Goal: Task Accomplishment & Management: Manage account settings

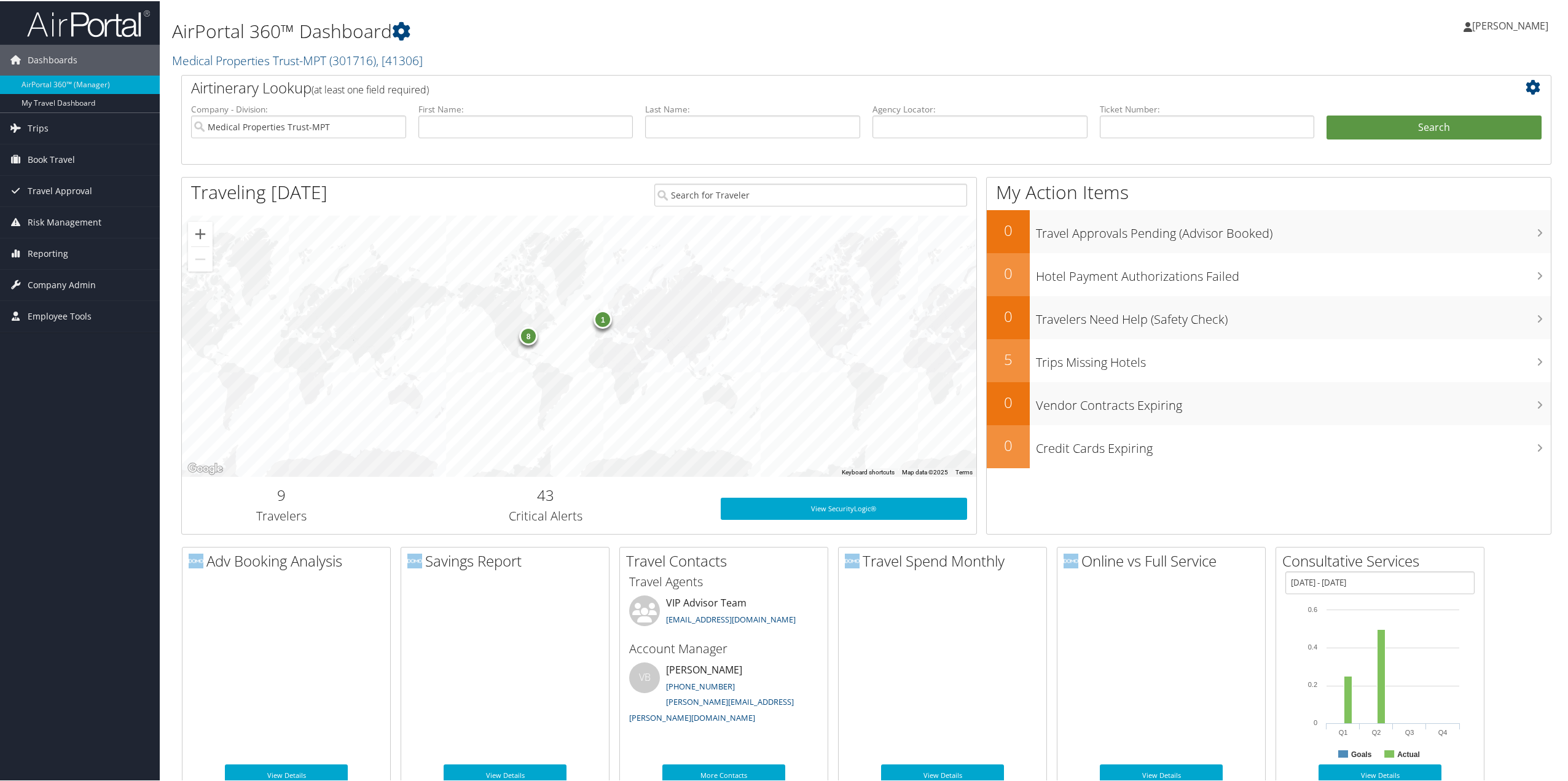
click at [51, 286] on span "Company Admin" at bounding box center [62, 284] width 68 height 30
click at [44, 351] on link "People" at bounding box center [80, 345] width 160 height 18
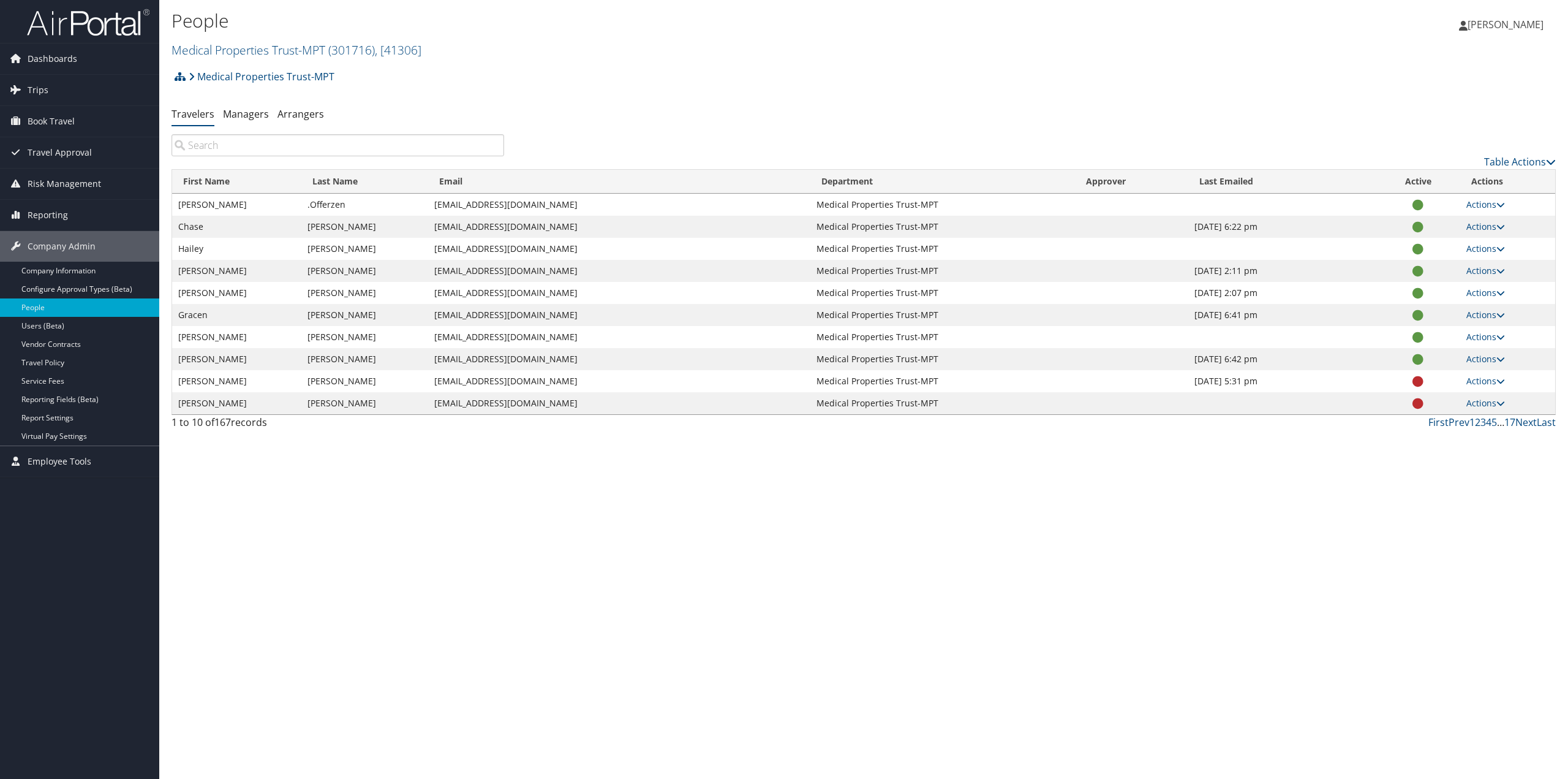
click at [287, 147] on input "search" at bounding box center [337, 145] width 332 height 22
click at [1529, 428] on link "Next" at bounding box center [1526, 422] width 22 height 13
click at [1495, 357] on link "Actions" at bounding box center [1486, 358] width 39 height 11
click at [1438, 398] on link "View Profile" at bounding box center [1446, 398] width 113 height 21
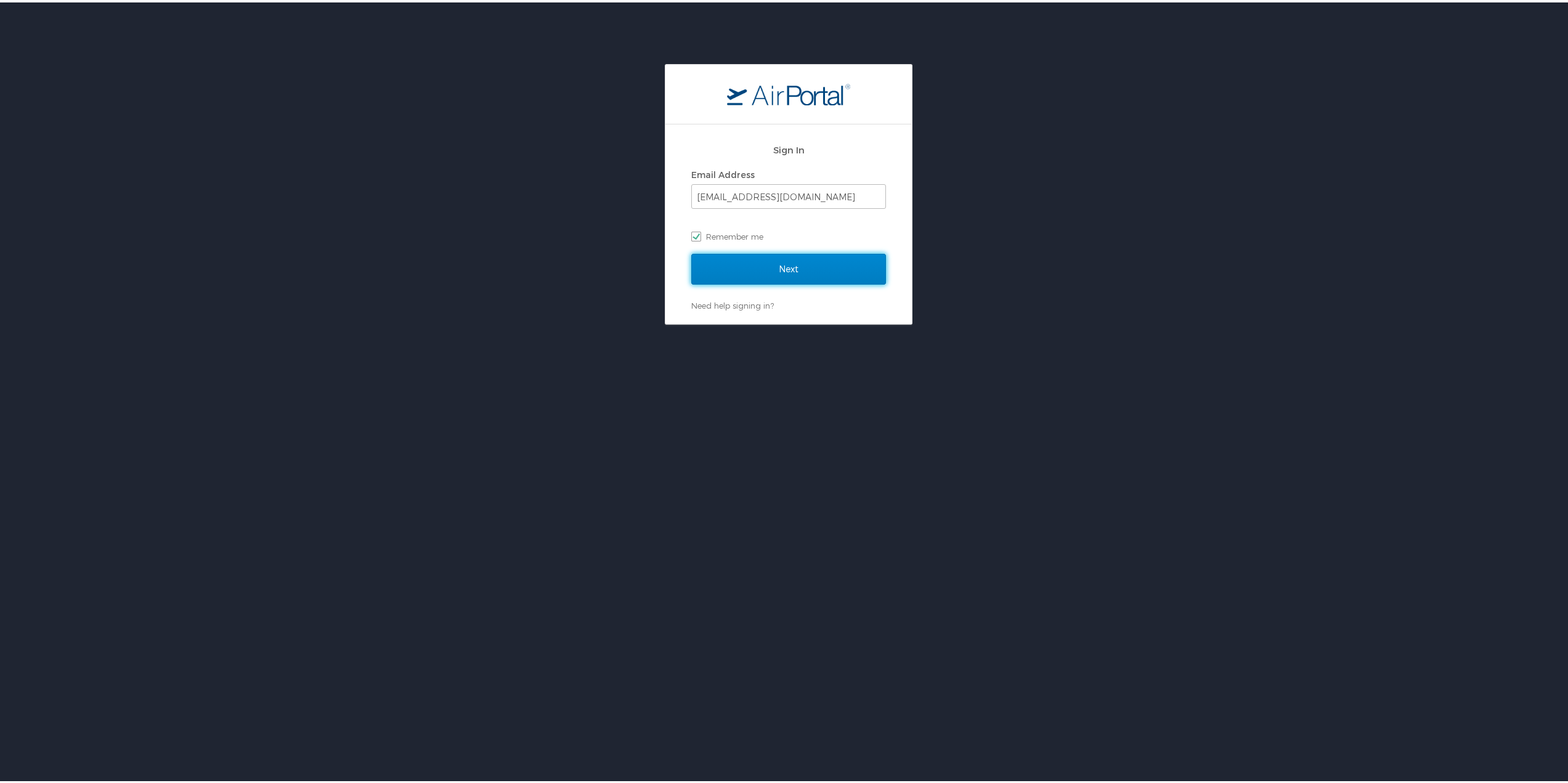
click at [745, 268] on input "Next" at bounding box center [789, 267] width 195 height 31
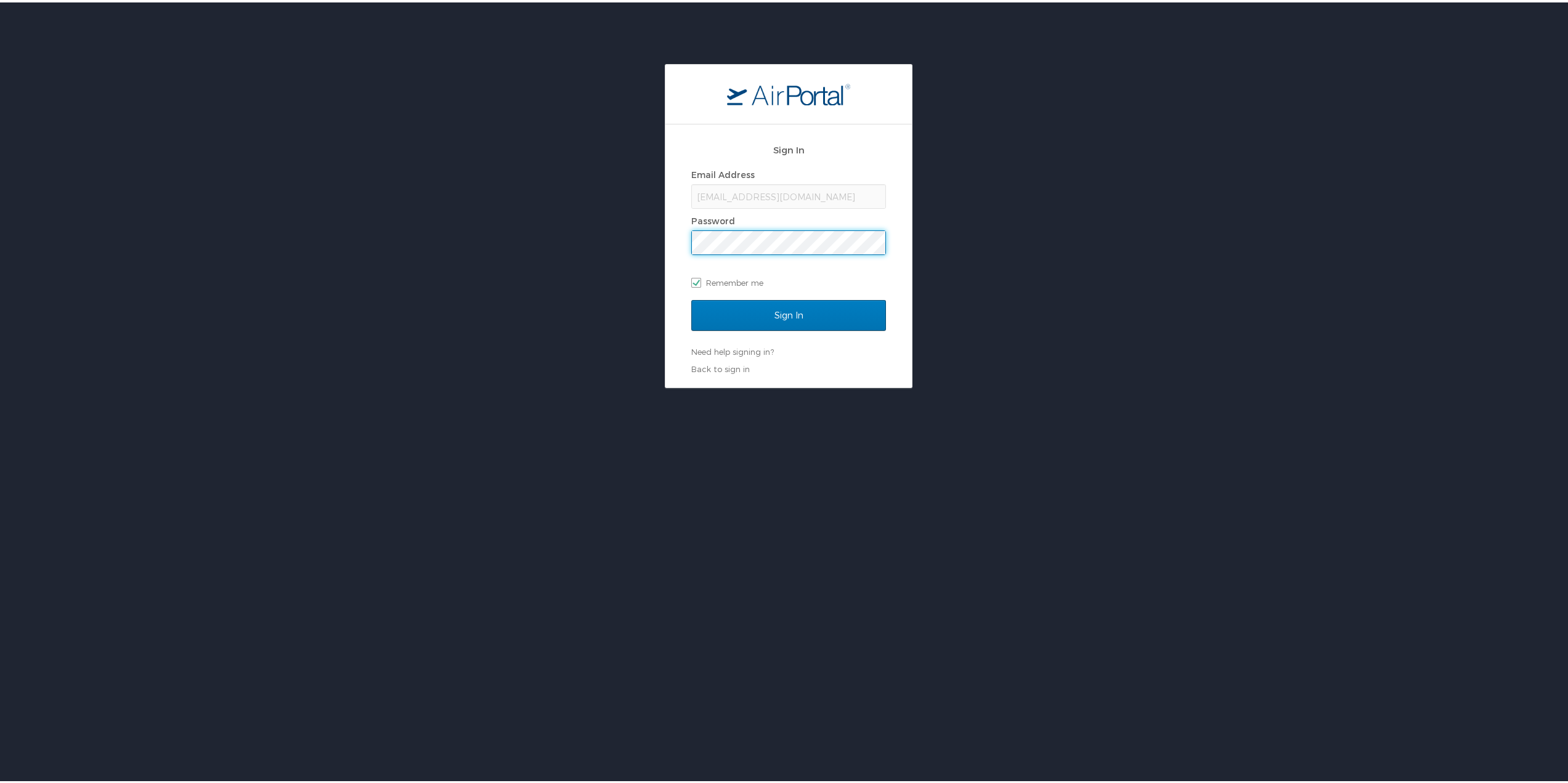
click at [691, 297] on input "Sign In" at bounding box center [789, 313] width 195 height 31
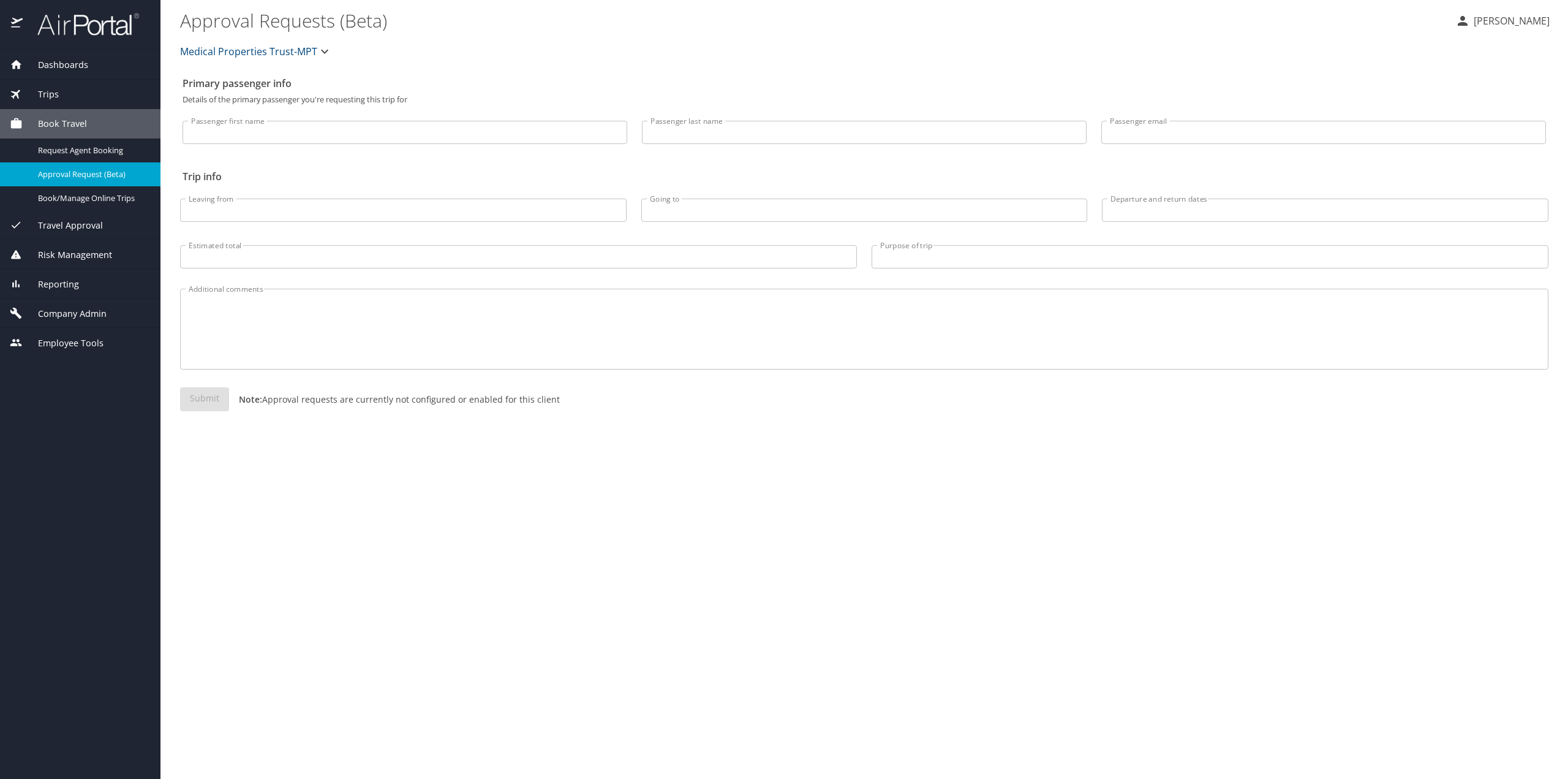
click at [67, 314] on span "Company Admin" at bounding box center [65, 314] width 84 height 13
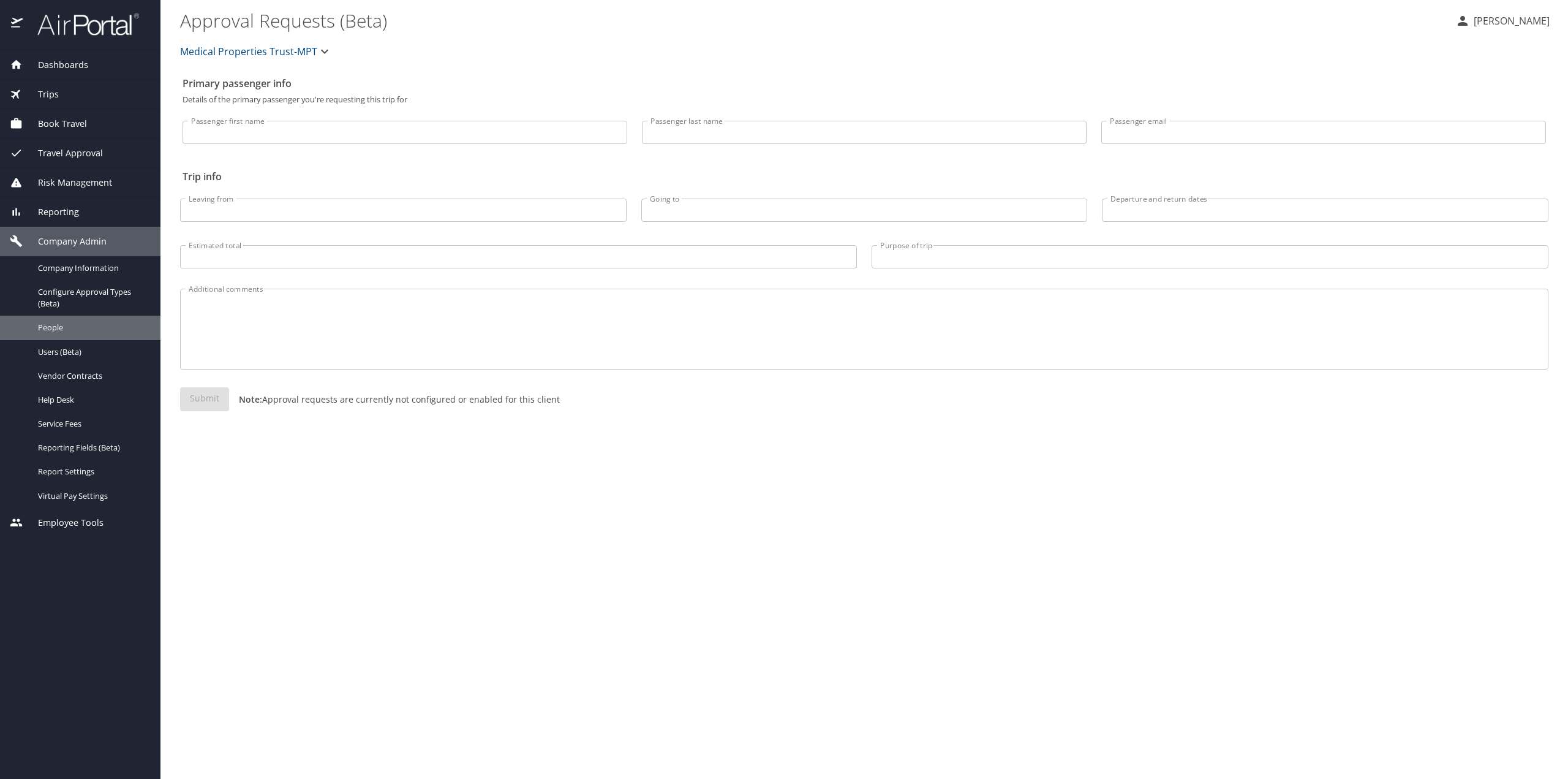
click at [63, 332] on span "People" at bounding box center [92, 327] width 108 height 11
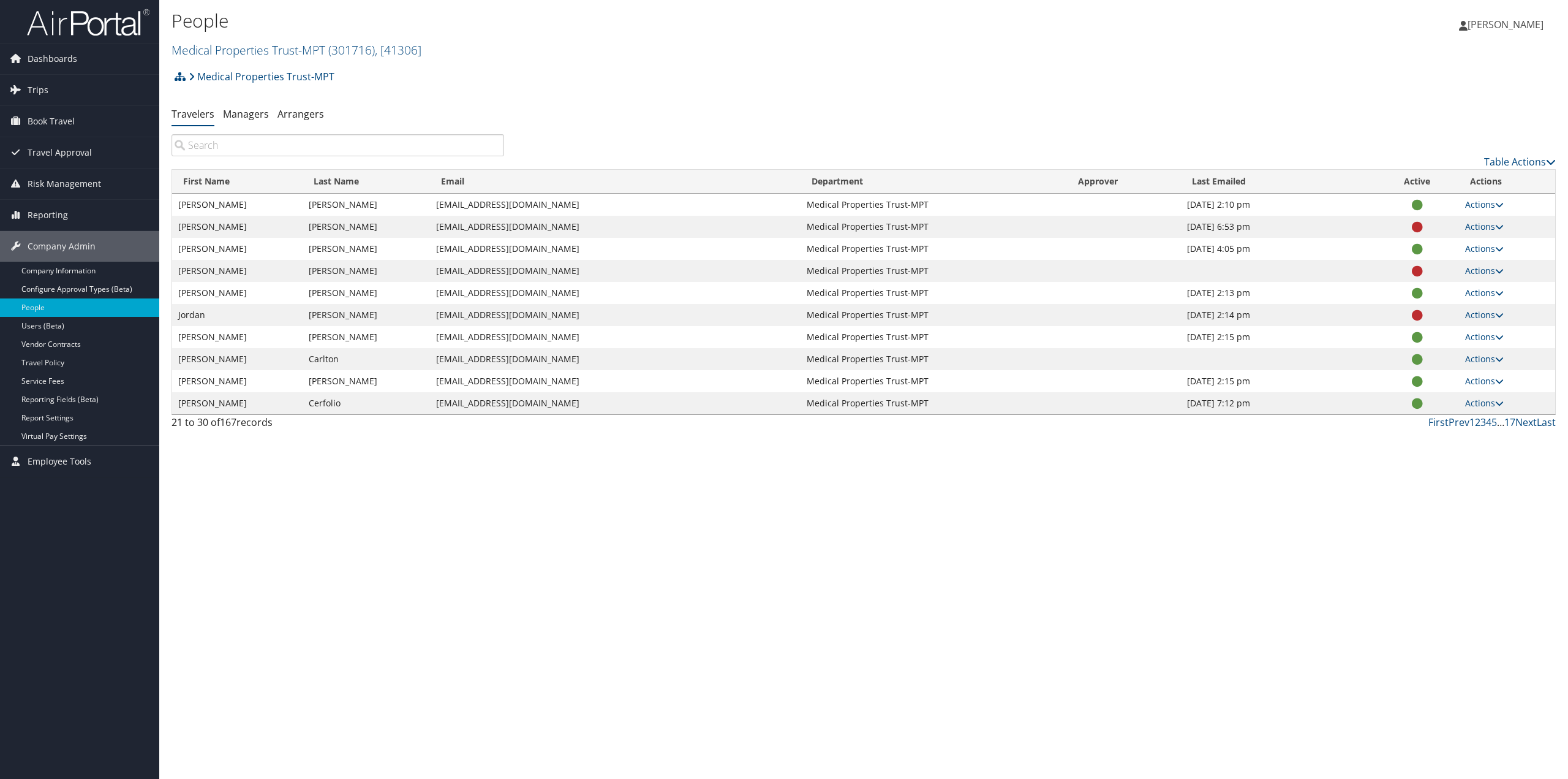
click at [256, 142] on input "search" at bounding box center [337, 145] width 332 height 22
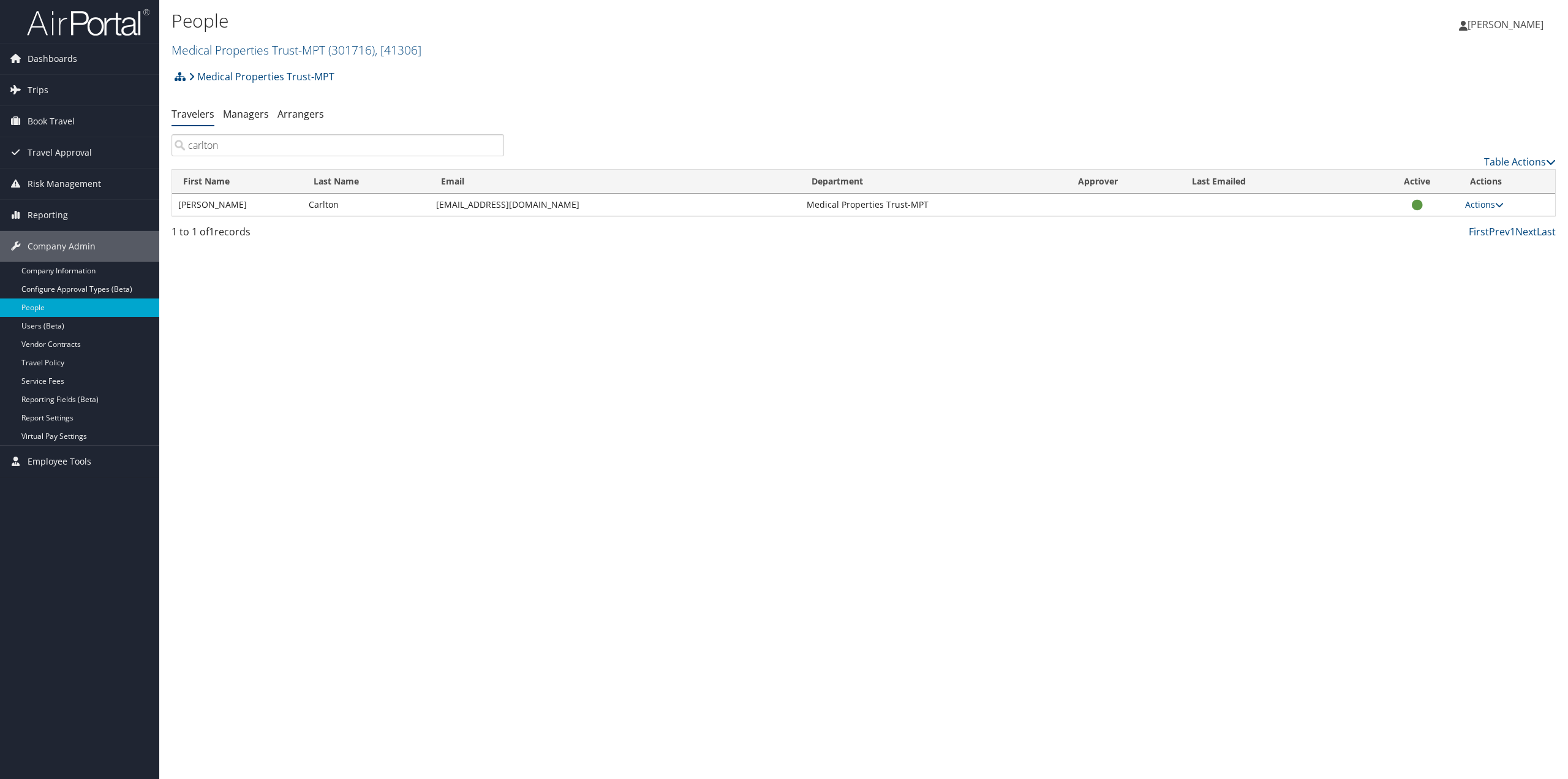
type input "carlton"
click at [1487, 205] on link "Actions" at bounding box center [1484, 205] width 39 height 11
click at [1445, 244] on link "View Profile" at bounding box center [1445, 243] width 113 height 21
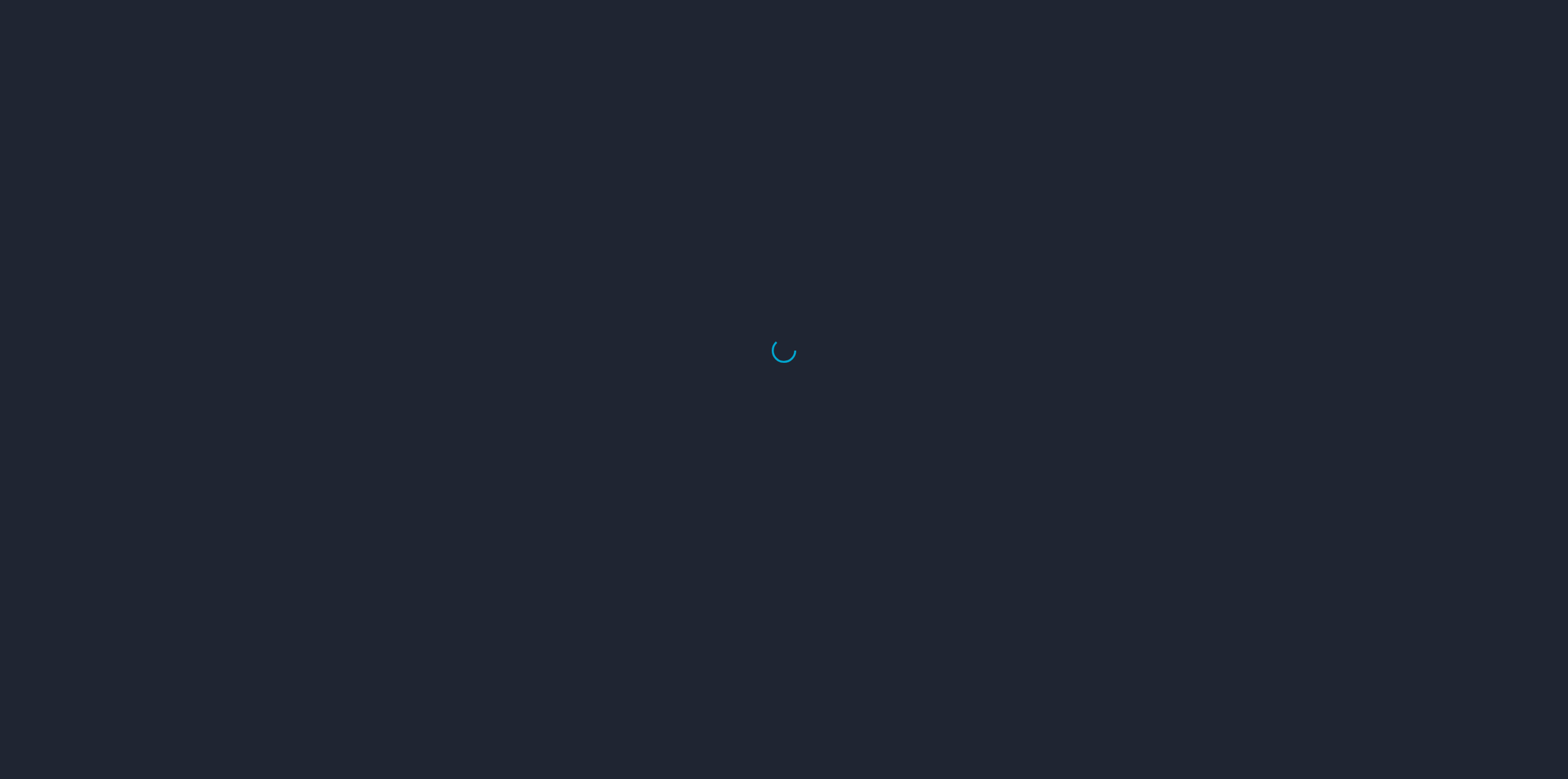
select select "US"
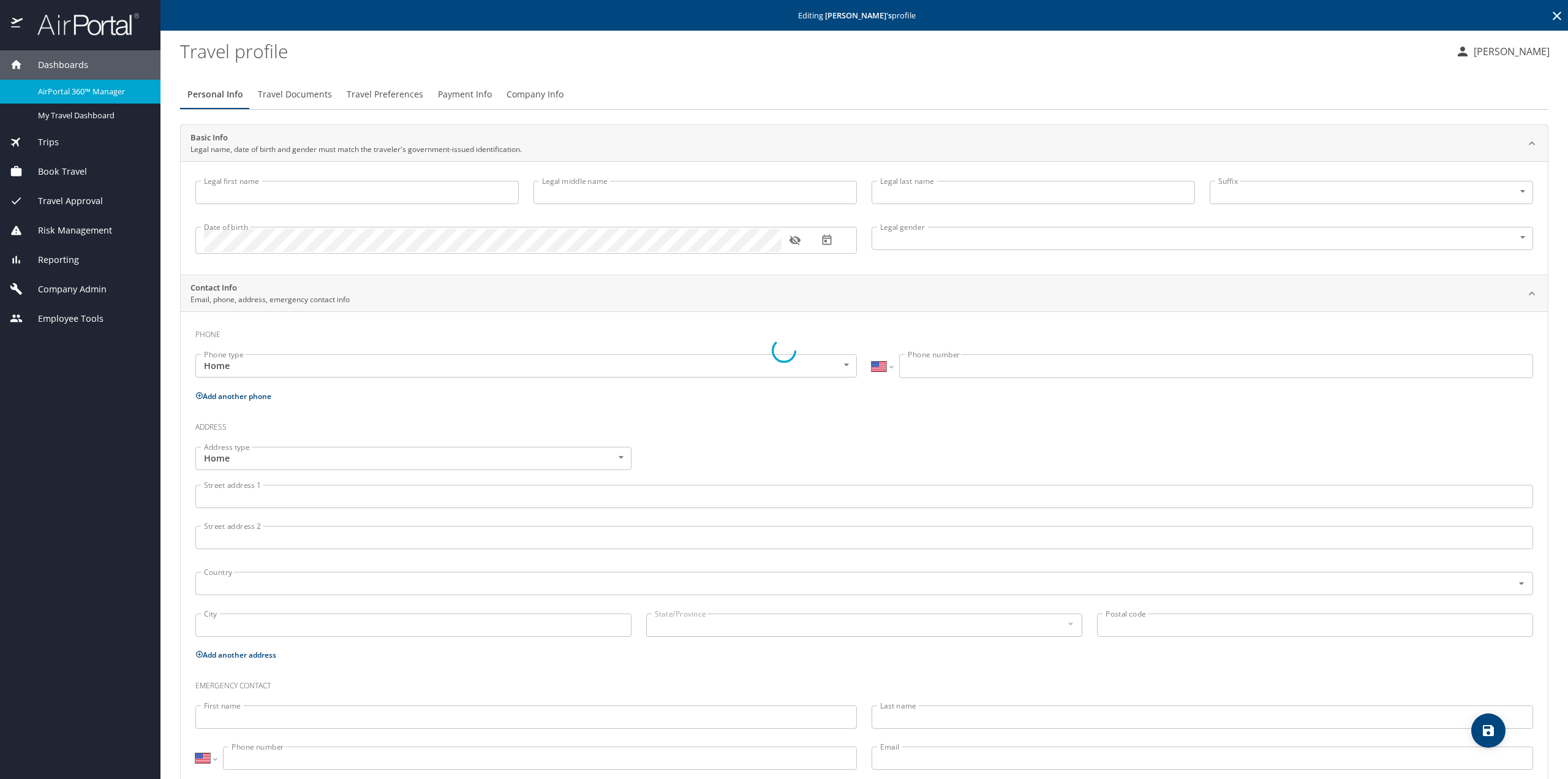
type input "[PERSON_NAME]"
type input "Carlton"
type input "[DEMOGRAPHIC_DATA]"
select select "US"
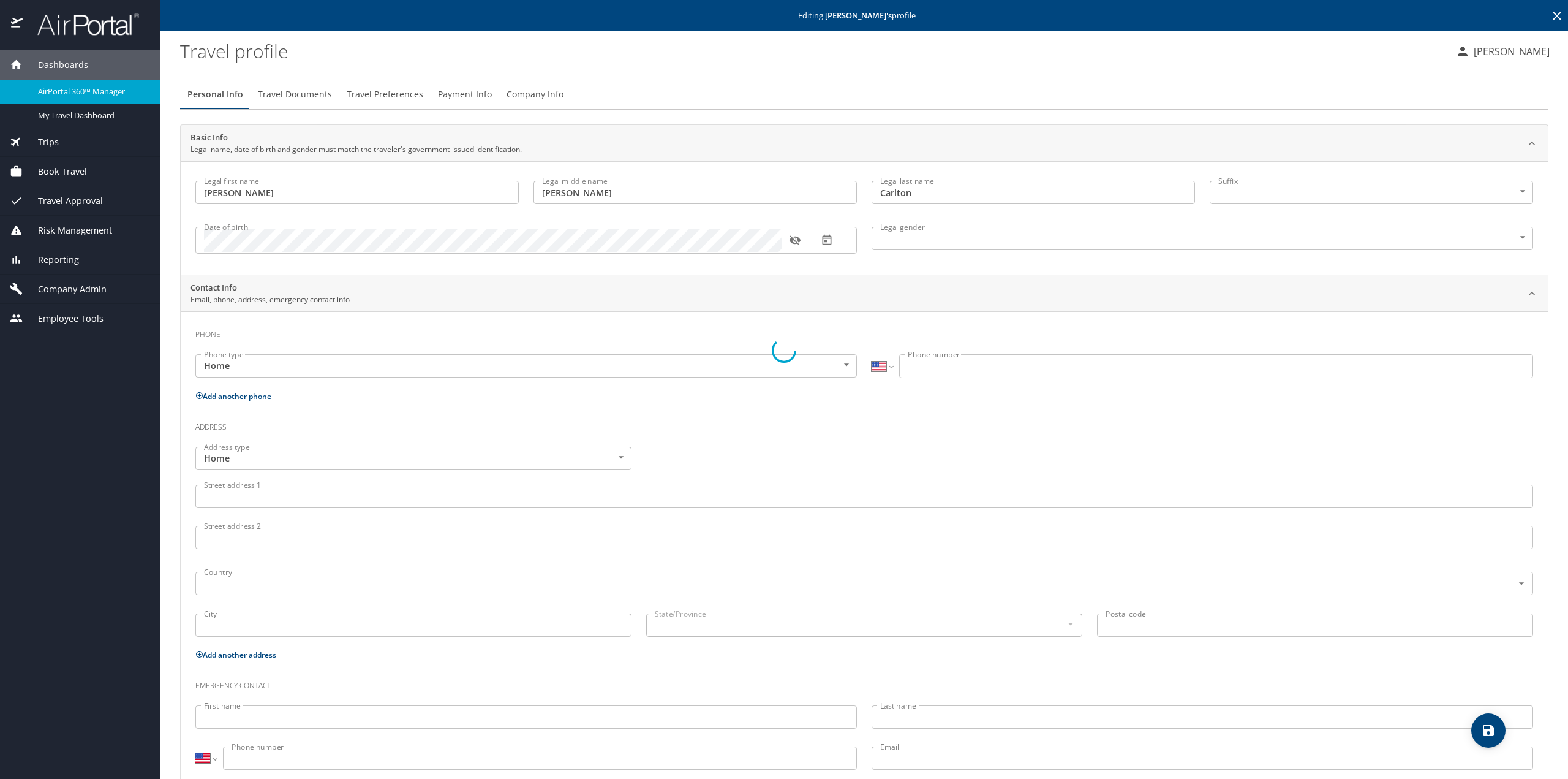
select select "US"
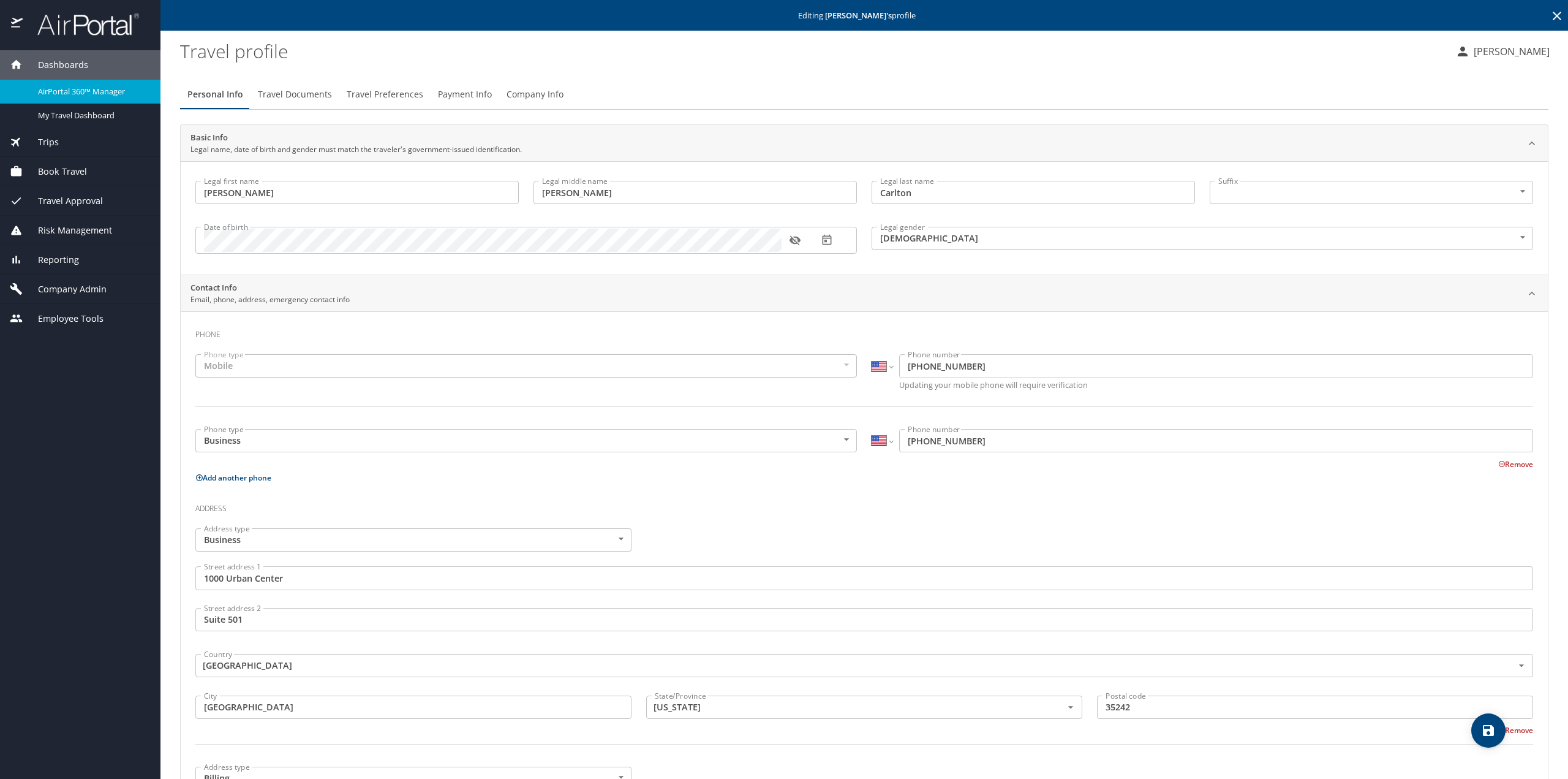
click at [458, 94] on span "Payment Info" at bounding box center [465, 94] width 54 height 15
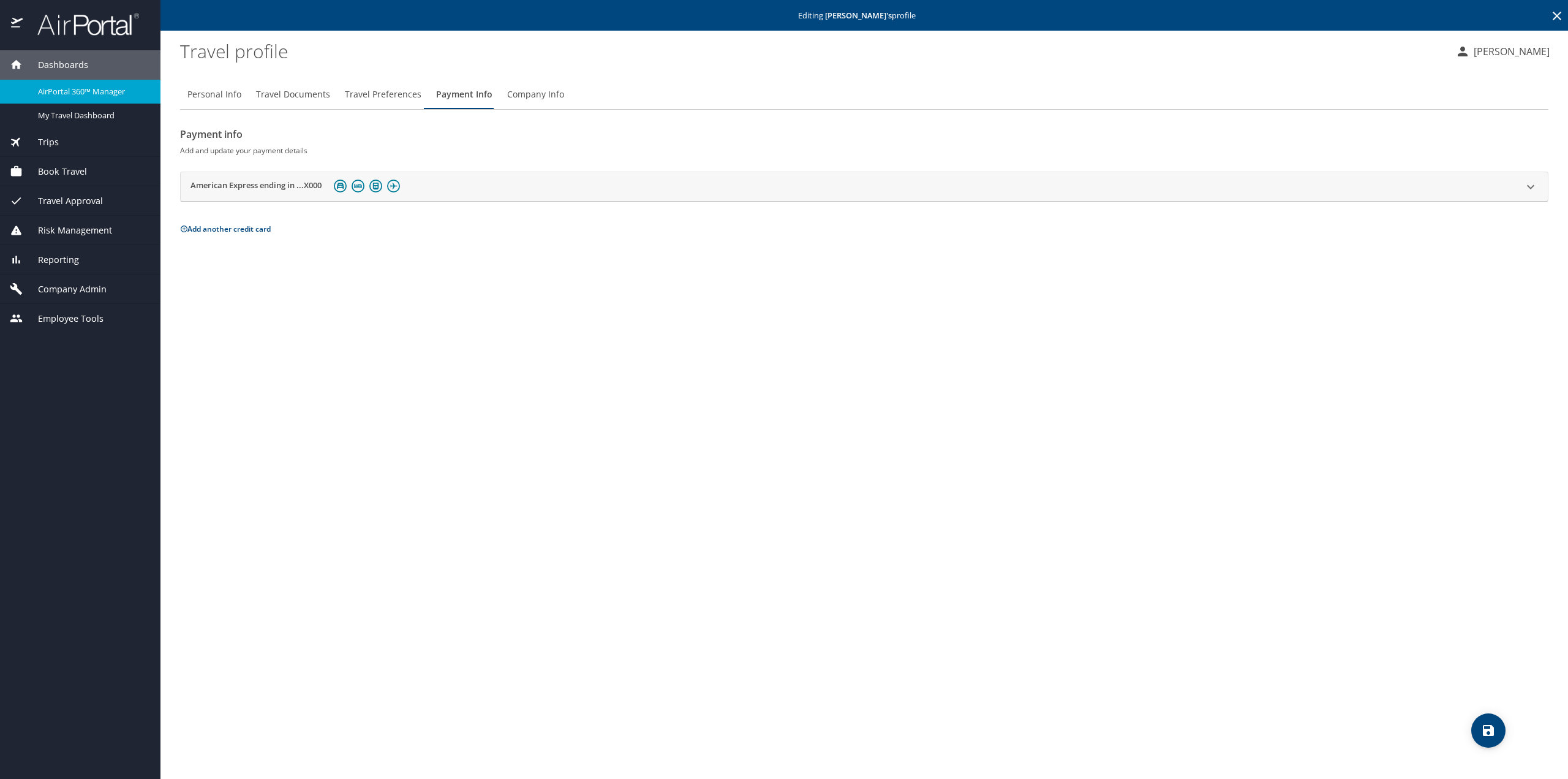
click at [277, 187] on h2 "American Express ending in ...X000" at bounding box center [256, 187] width 131 height 15
click at [609, 238] on input "MPT AMEX" at bounding box center [756, 232] width 364 height 23
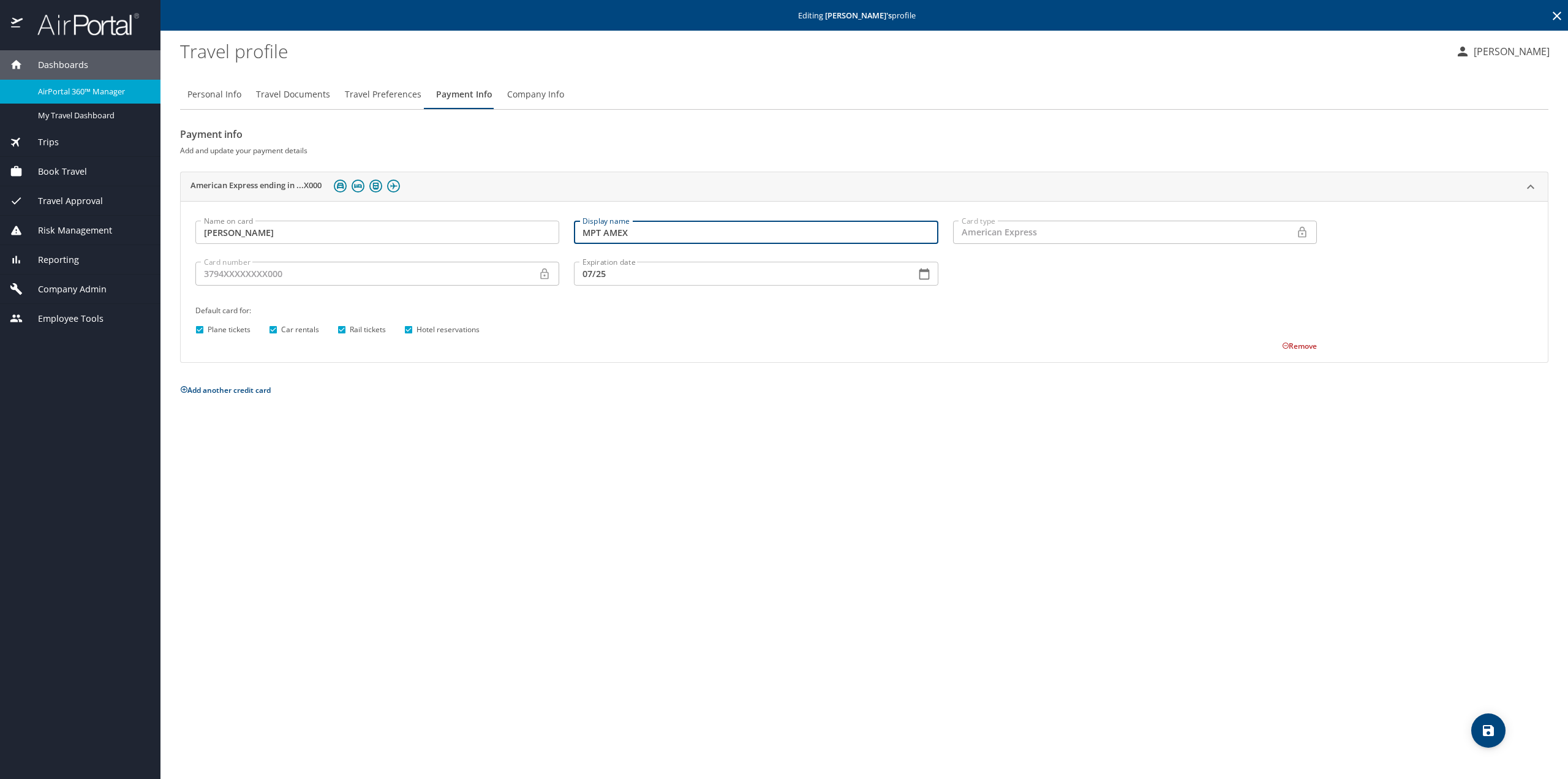
drag, startPoint x: 617, startPoint y: 231, endPoint x: 504, endPoint y: 224, distance: 113.2
click at [504, 224] on div "Name on card [PERSON_NAME] Name on card Display name MPT AMEX Display name Card…" at bounding box center [756, 282] width 1136 height 139
type input "Four Corners AX"
click at [541, 276] on icon at bounding box center [545, 273] width 8 height 11
click at [1102, 228] on div "American Express" at bounding box center [1125, 232] width 343 height 23
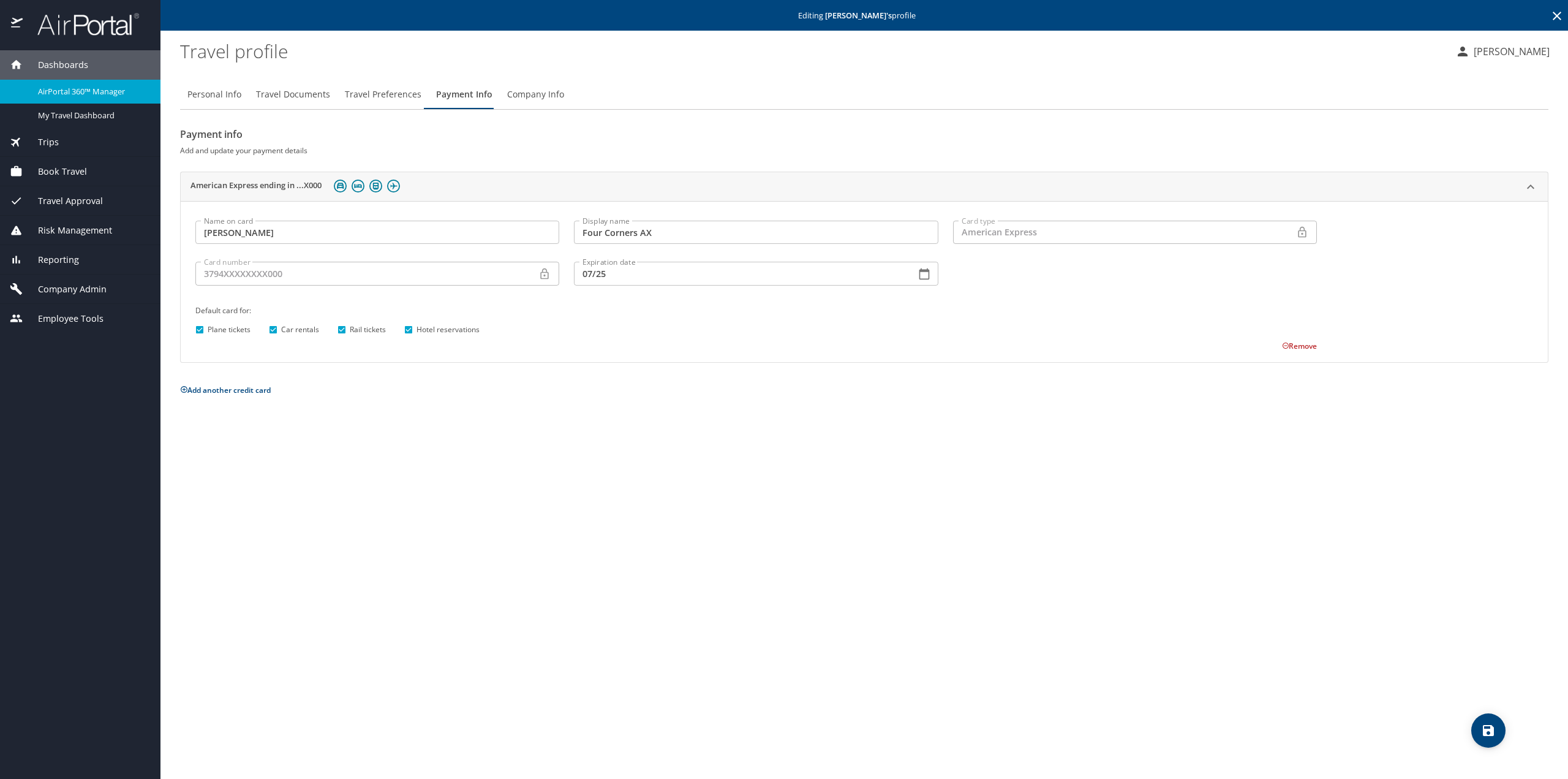
click at [1282, 348] on button "Remove" at bounding box center [1299, 346] width 35 height 10
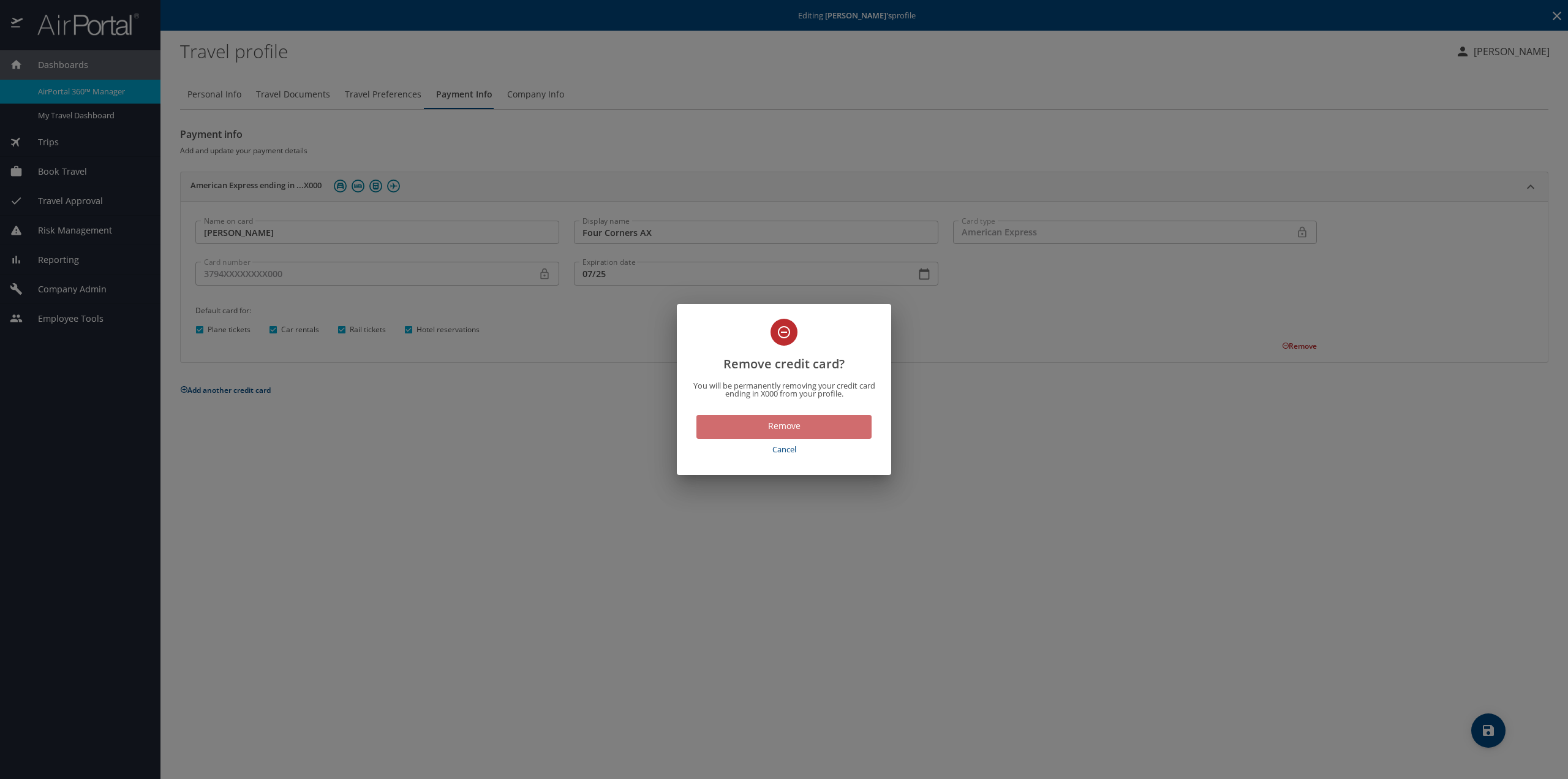
click at [804, 434] on button "Remove" at bounding box center [784, 427] width 175 height 24
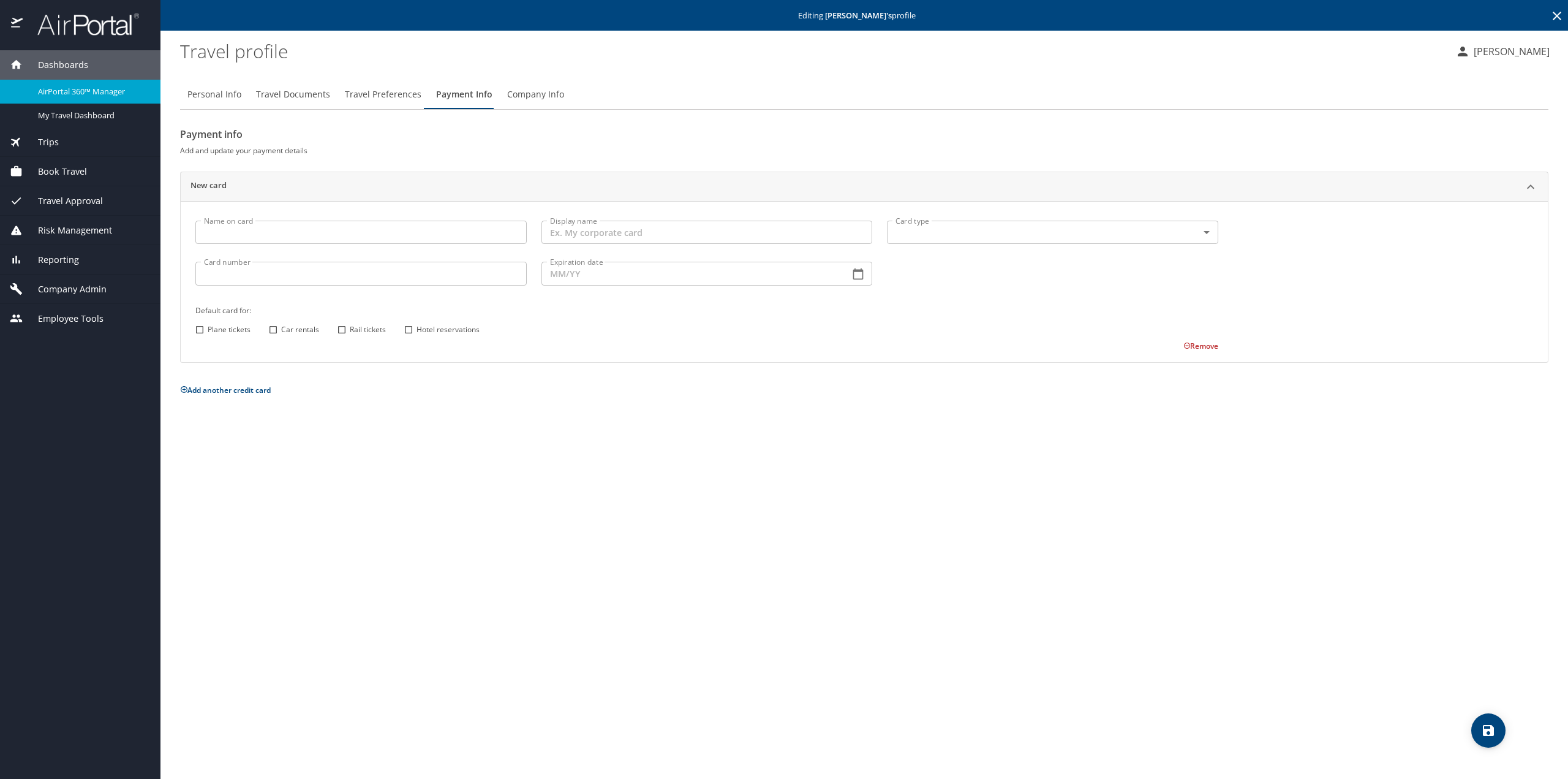
click at [236, 233] on input "Name on card" at bounding box center [361, 232] width 332 height 23
type input "[PERSON_NAME]"
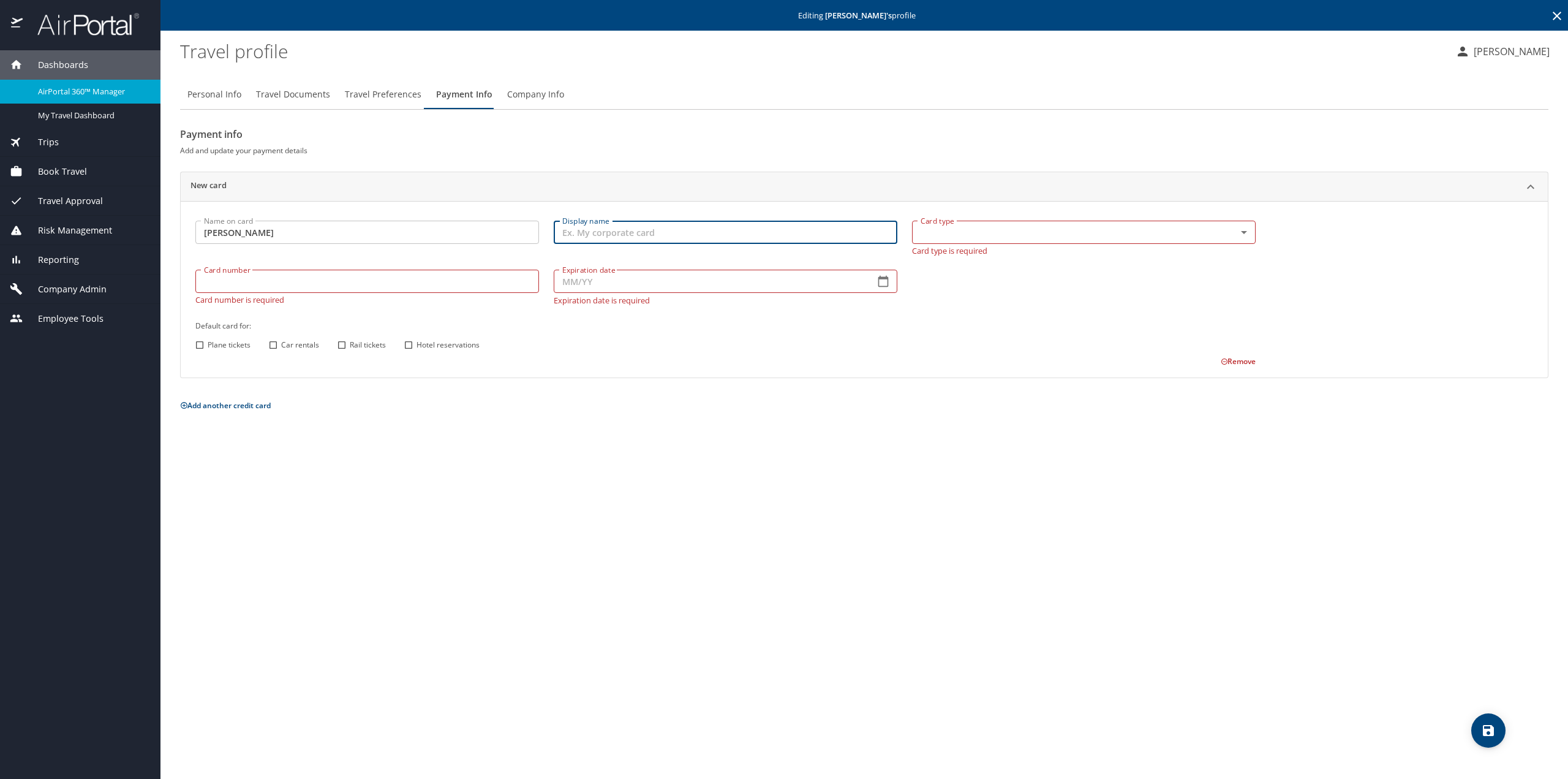
click at [605, 226] on input "Display name" at bounding box center [725, 232] width 344 height 23
type input "Corp Card"
click at [228, 282] on input "Card number" at bounding box center [367, 281] width 344 height 23
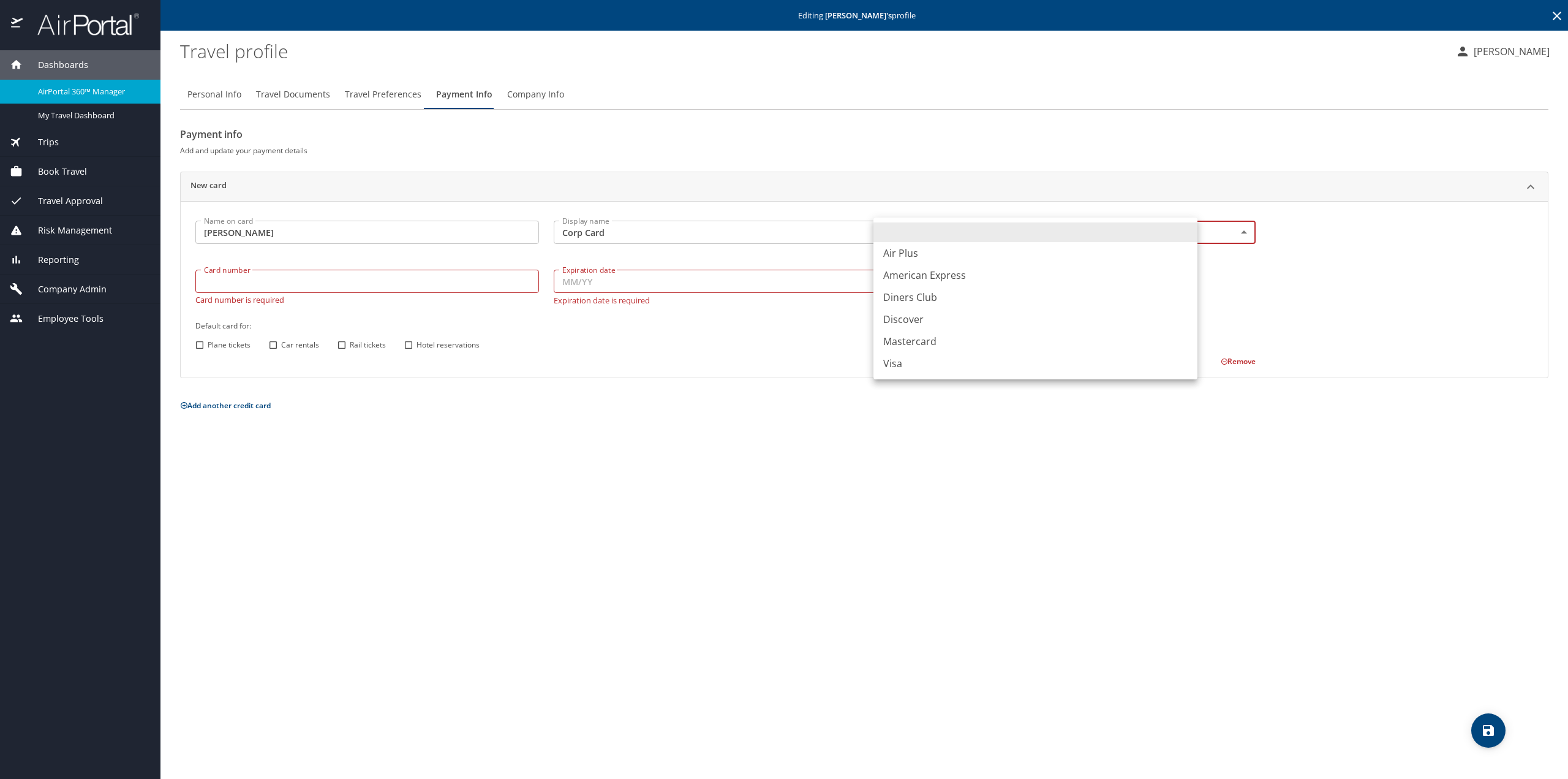
click at [1130, 231] on body "Dashboards AirPortal 360™ Manager My Travel Dashboard Trips Airtinerary® Lookup…" at bounding box center [784, 390] width 1568 height 779
click at [900, 364] on li "Visa" at bounding box center [1036, 363] width 324 height 22
type input "VI"
click at [227, 231] on input "[PERSON_NAME]" at bounding box center [367, 232] width 344 height 23
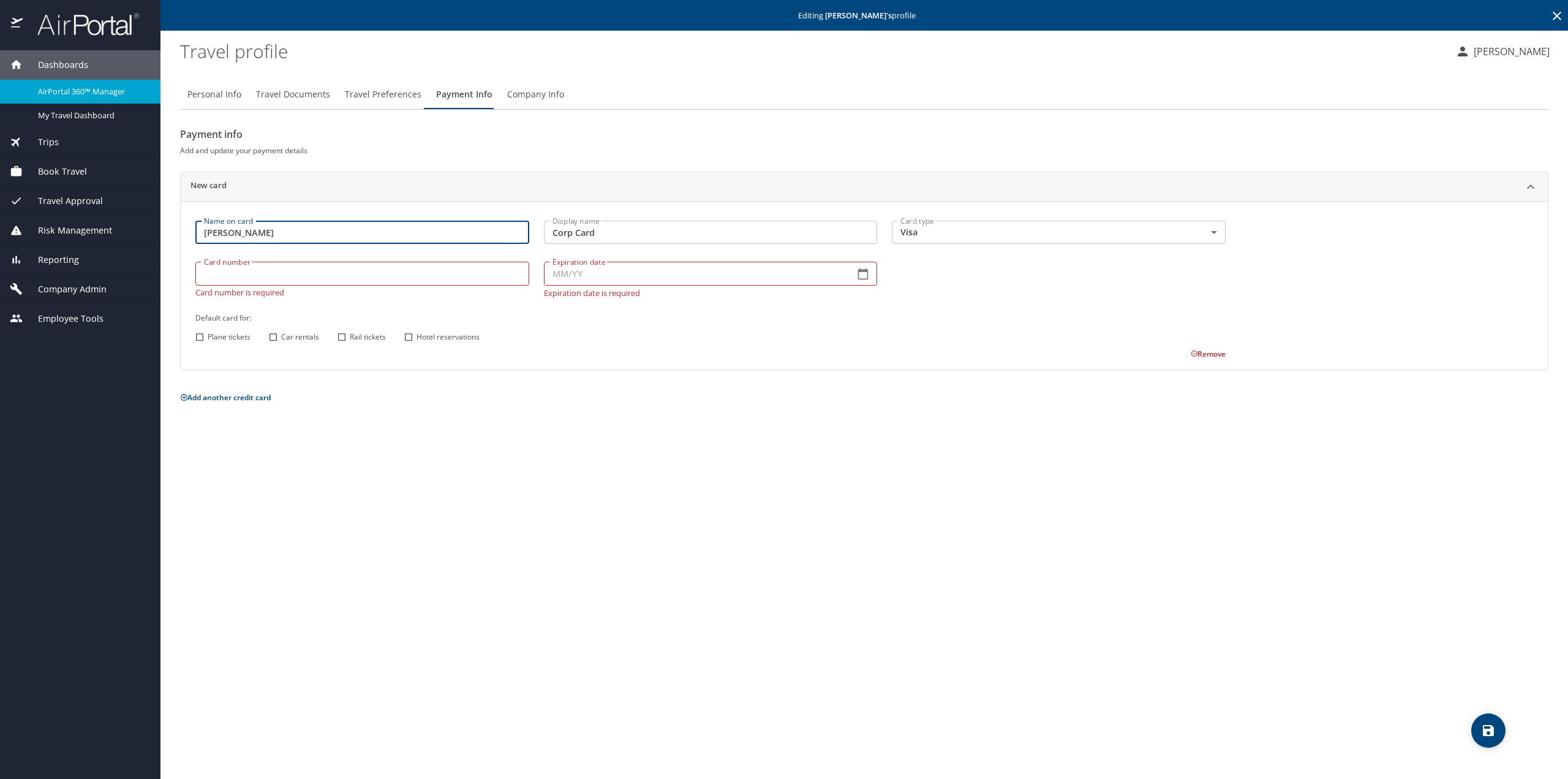
type input "[PERSON_NAME]"
click at [306, 277] on input "Card number" at bounding box center [362, 273] width 334 height 23
click at [270, 274] on input "Card number" at bounding box center [362, 273] width 334 height 23
paste input "[CREDIT_CARD_NUMBER]"
type 3595 "[CREDIT_CARD_NUMBER]"
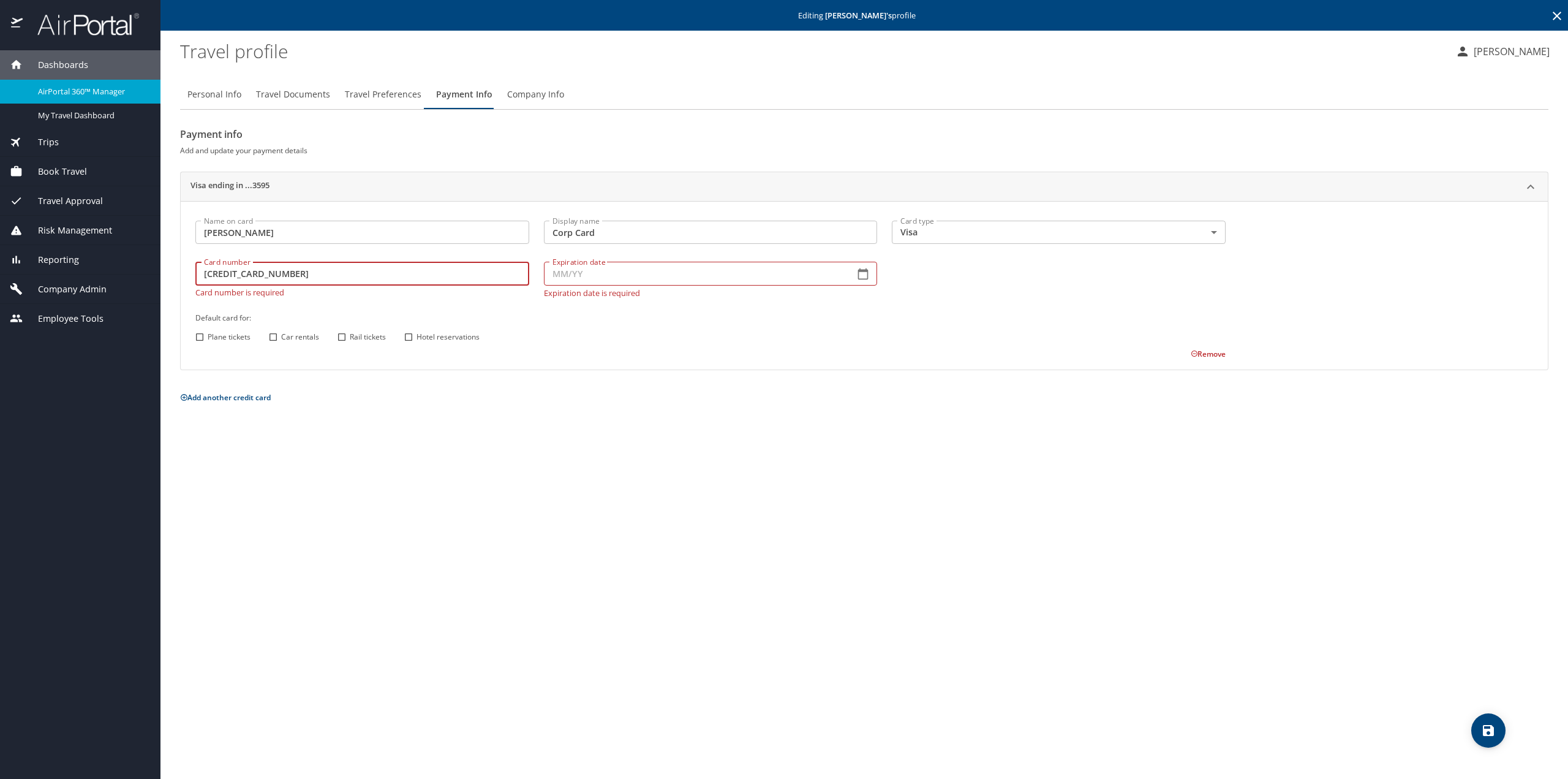
click at [557, 273] on input "Expiration date" at bounding box center [694, 273] width 301 height 23
type input "07/28"
click at [201, 338] on input "Plane tickets" at bounding box center [199, 337] width 16 height 16
checkbox input "true"
click at [275, 337] on input "Car rentals" at bounding box center [273, 336] width 16 height 16
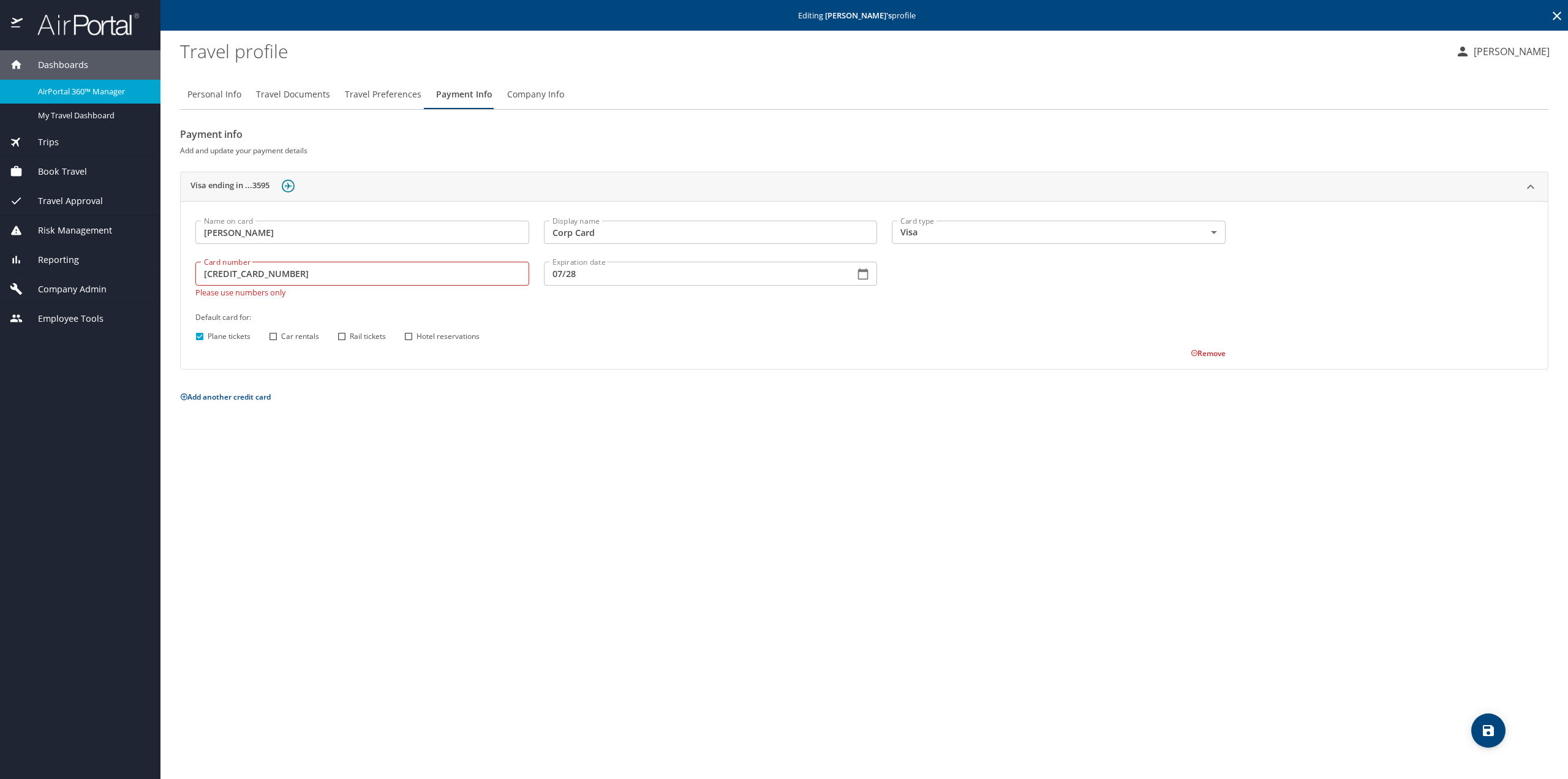
checkbox input "true"
click at [341, 339] on input "Rail tickets" at bounding box center [341, 336] width 16 height 16
checkbox input "true"
click at [411, 338] on input "Hotel reservations" at bounding box center [408, 336] width 16 height 16
checkbox input "true"
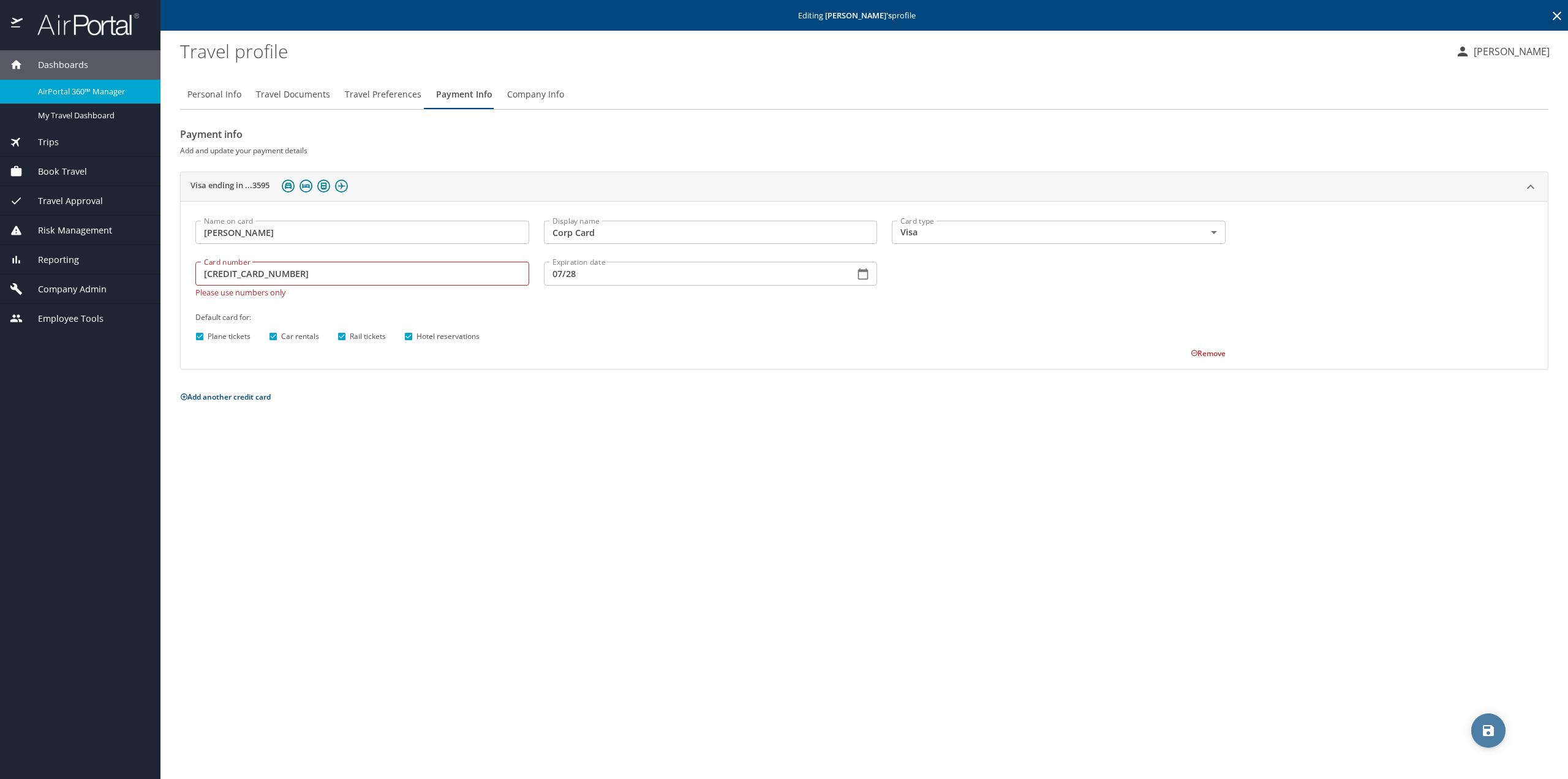
click at [1493, 729] on icon "save" at bounding box center [1488, 730] width 11 height 11
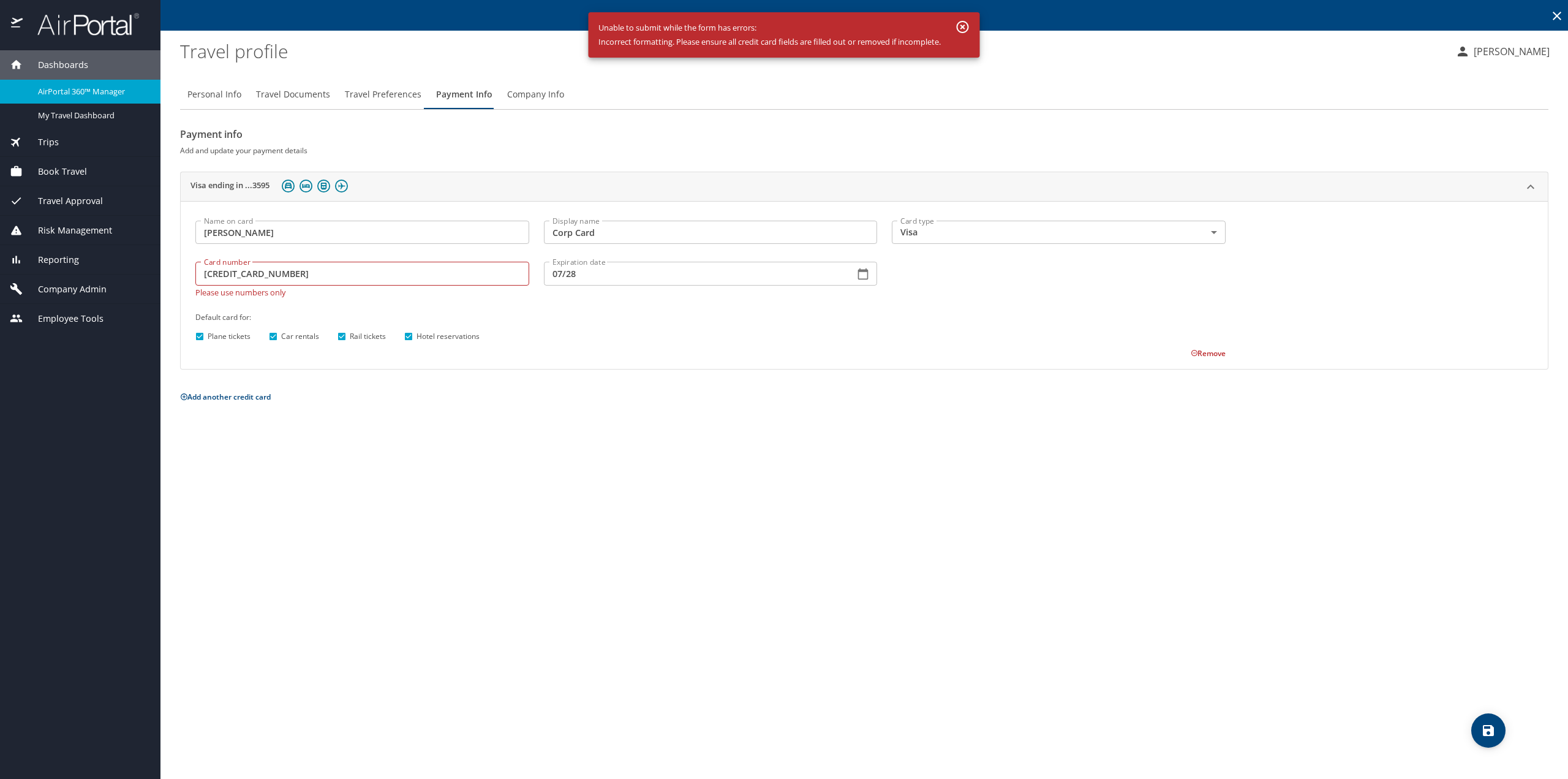
click at [701, 349] on div "Remove" at bounding box center [703, 352] width 1045 height 15
click at [495, 316] on h6 "Default card for:" at bounding box center [711, 317] width 1031 height 13
click at [310, 272] on 3595 "[CREDIT_CARD_NUMBER]" at bounding box center [362, 273] width 334 height 23
click at [222, 274] on 3595 "[CREDIT_CARD_NUMBER]" at bounding box center [362, 273] width 334 height 23
click at [244, 273] on 3595 "[CREDIT_CARD_NUMBER]" at bounding box center [362, 273] width 334 height 23
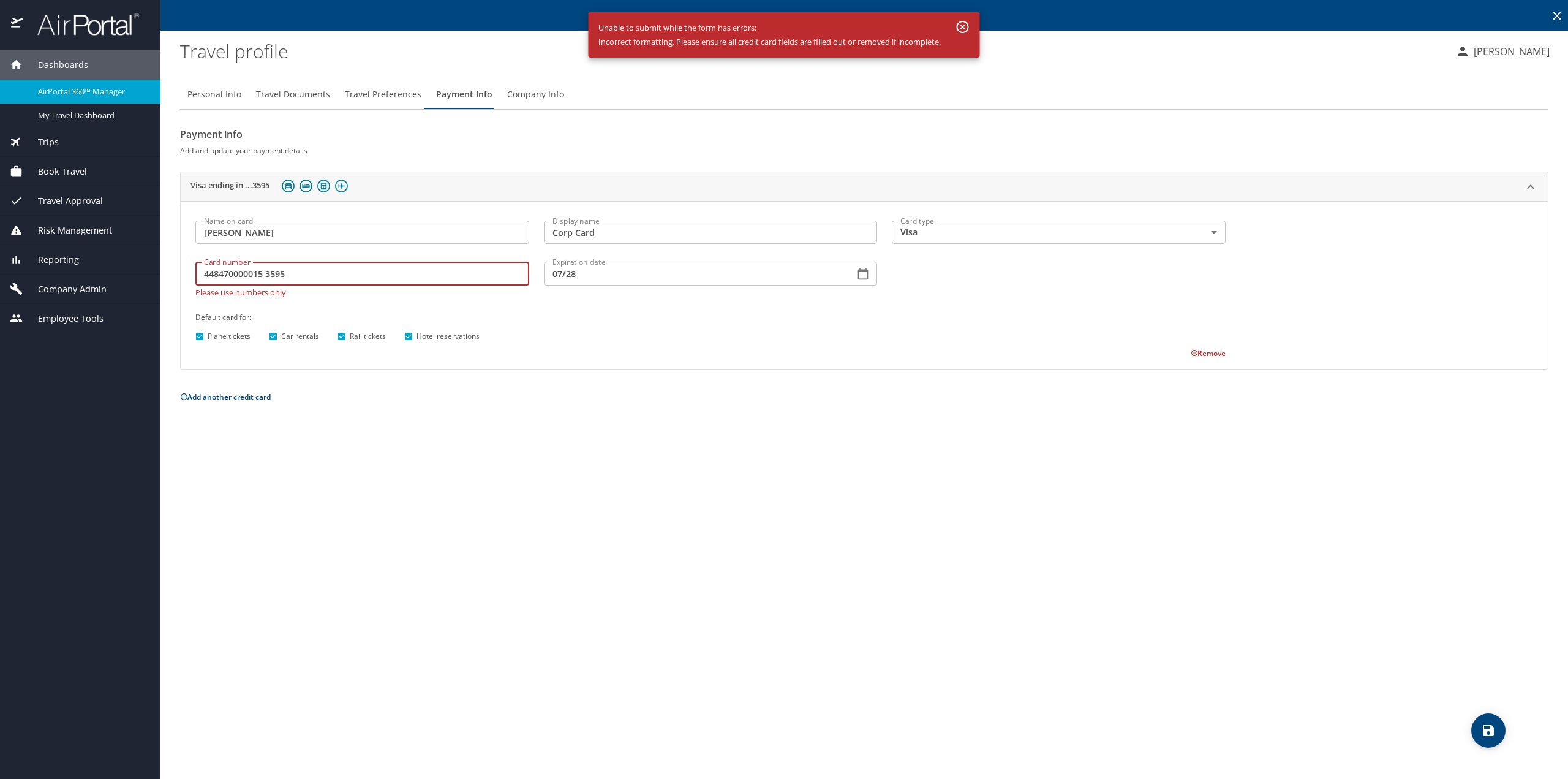
click at [263, 276] on 3595 "448470000015 3595" at bounding box center [362, 273] width 334 height 23
type input "[CREDIT_CARD_NUMBER]"
click at [1488, 732] on icon "save" at bounding box center [1488, 730] width 11 height 11
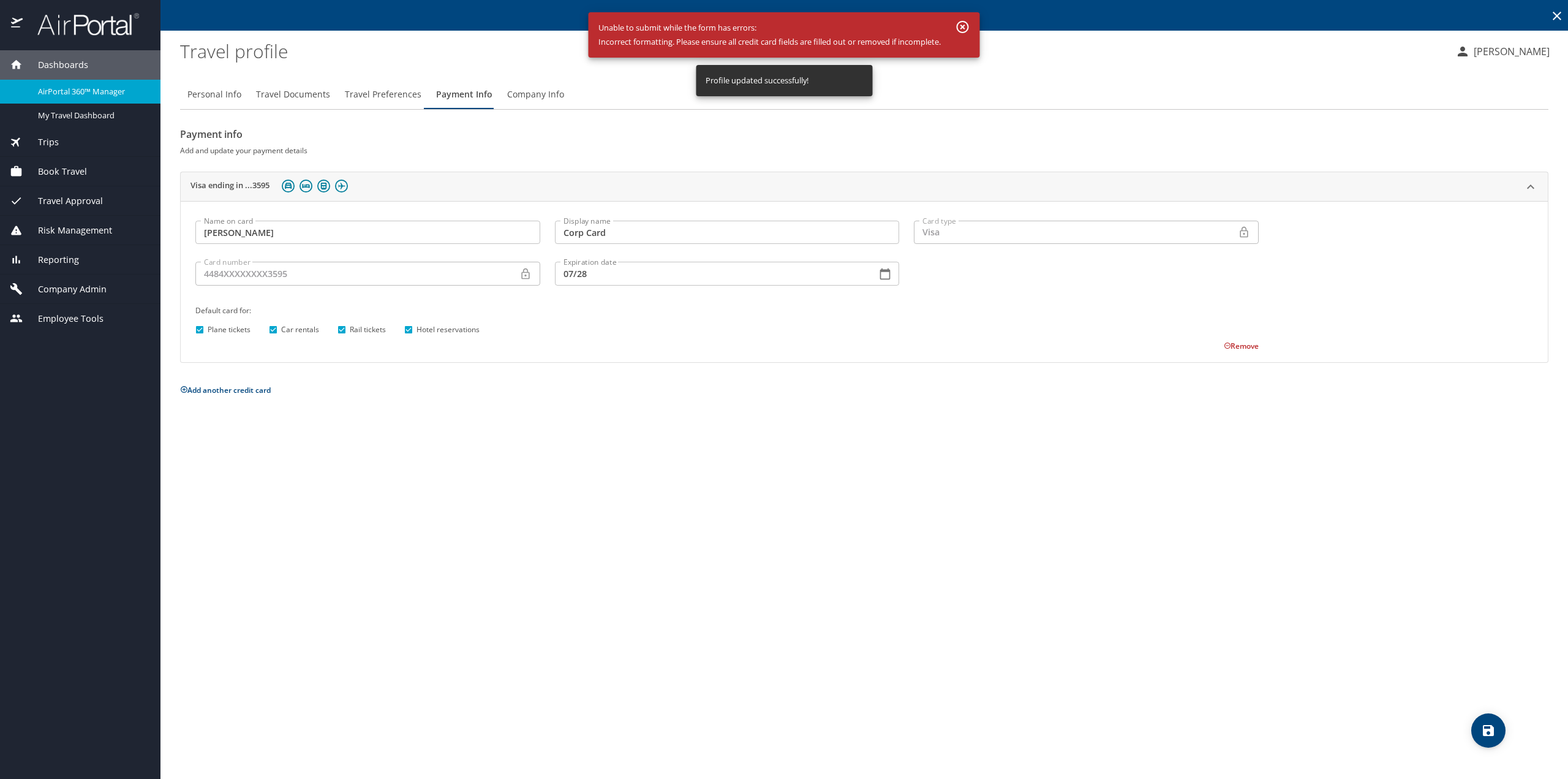
click at [968, 24] on icon "button" at bounding box center [963, 27] width 15 height 15
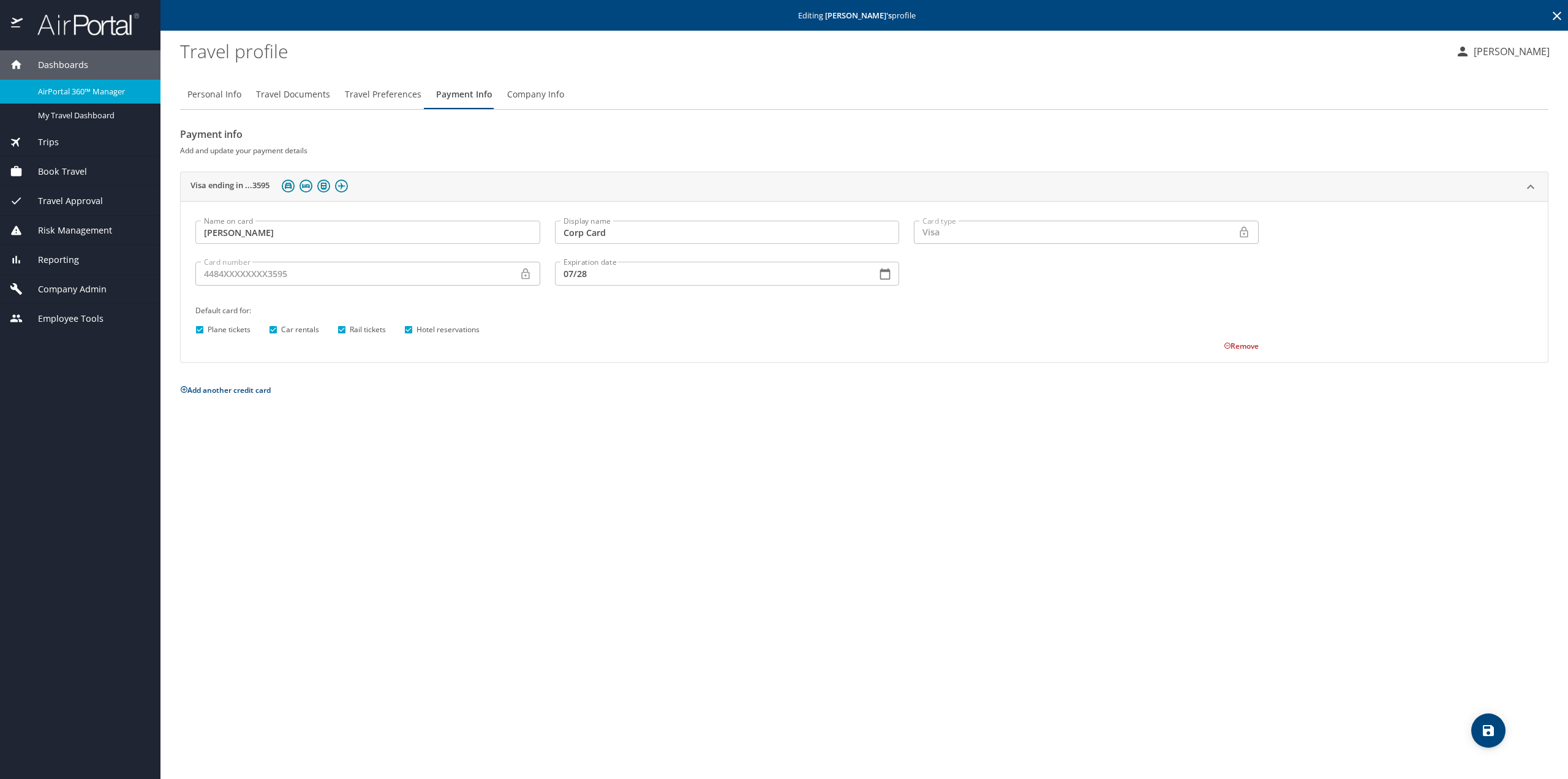
click at [207, 97] on span "Personal Info" at bounding box center [214, 94] width 54 height 15
select select "US"
